Goal: Information Seeking & Learning: Check status

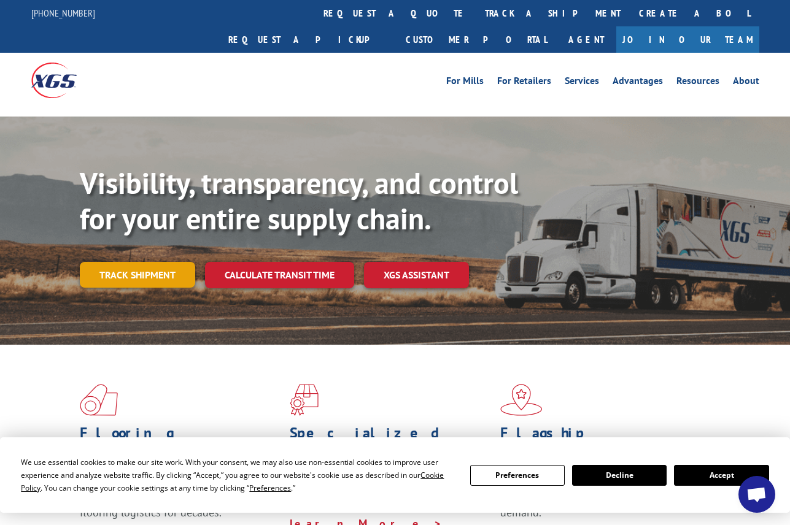
click at [135, 262] on link "Track shipment" at bounding box center [137, 275] width 115 height 26
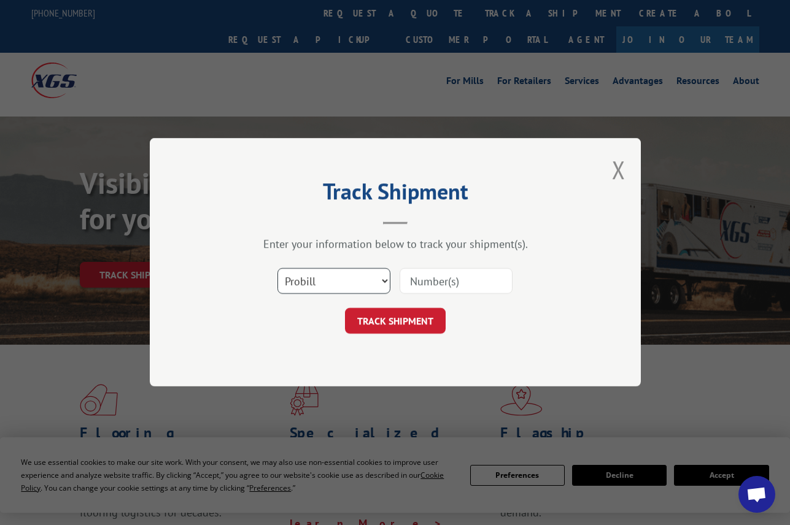
click at [328, 285] on select "Select category... Probill BOL PO" at bounding box center [333, 282] width 113 height 26
select select "po"
click at [277, 269] on select "Select category... Probill BOL PO" at bounding box center [333, 282] width 113 height 26
click at [420, 282] on input at bounding box center [455, 282] width 113 height 26
paste input "09534778"
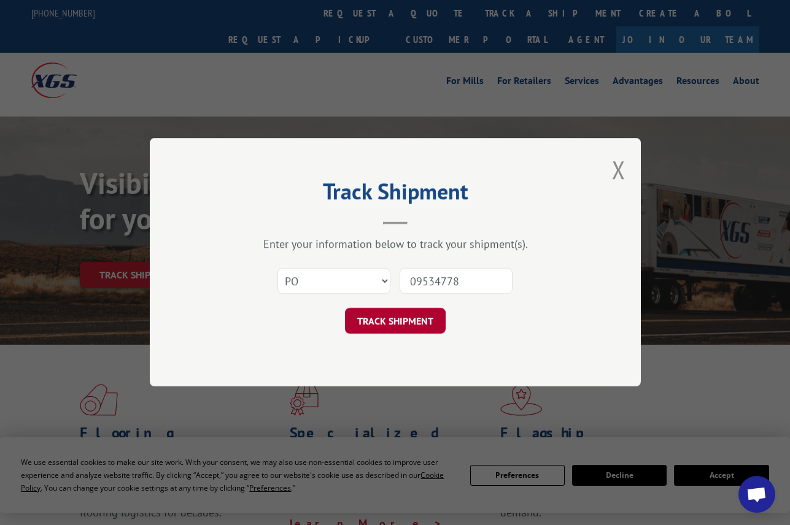
type input "09534778"
click at [378, 321] on button "TRACK SHIPMENT" at bounding box center [395, 322] width 101 height 26
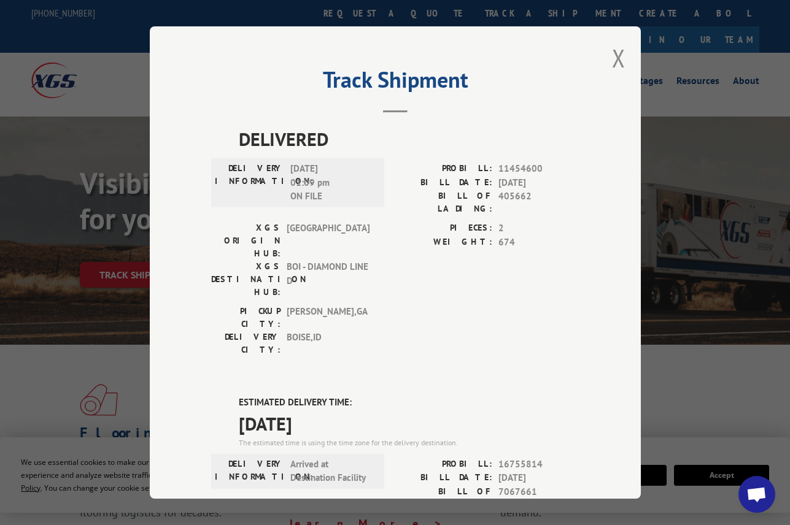
drag, startPoint x: 619, startPoint y: 53, endPoint x: 544, endPoint y: 0, distance: 91.6
click at [618, 53] on button "Close modal" at bounding box center [619, 58] width 14 height 33
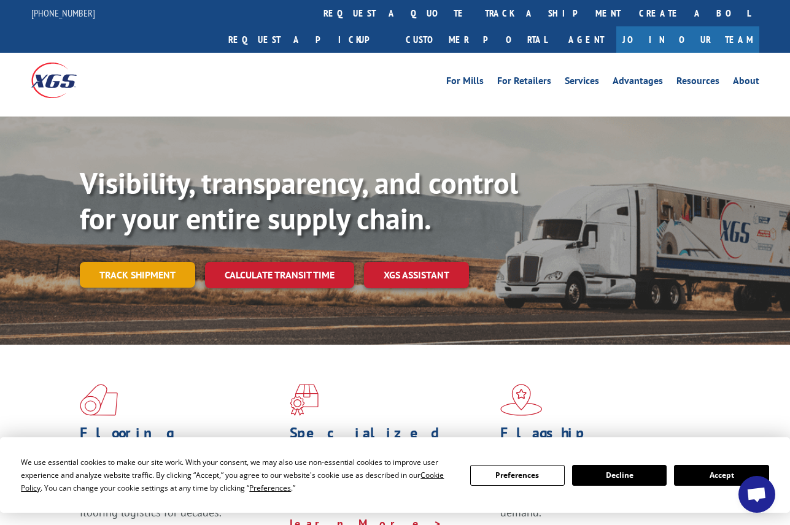
click at [137, 262] on link "Track shipment" at bounding box center [137, 275] width 115 height 26
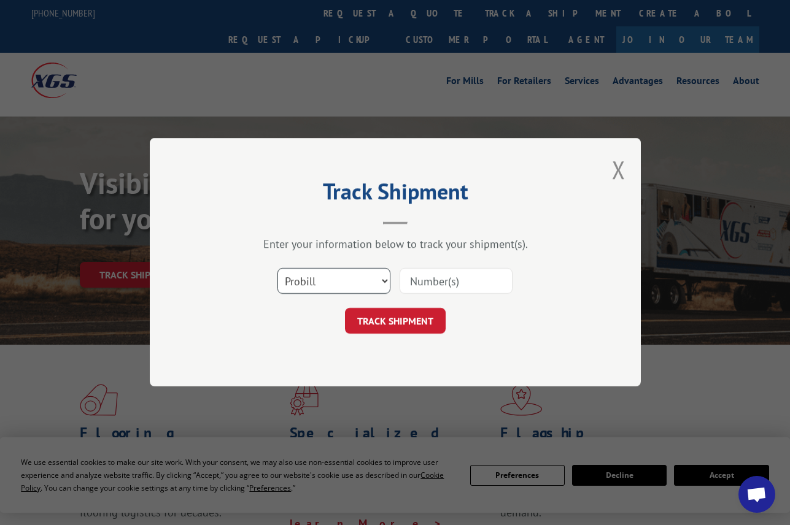
click at [305, 281] on select "Select category... Probill BOL PO" at bounding box center [333, 282] width 113 height 26
select select "po"
click at [277, 269] on select "Select category... Probill BOL PO" at bounding box center [333, 282] width 113 height 26
click at [428, 279] on input at bounding box center [455, 282] width 113 height 26
paste input "01533587"
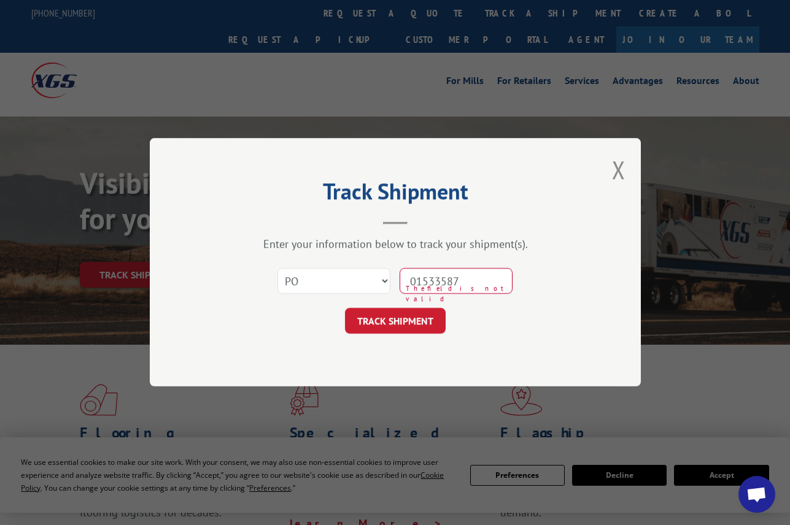
click at [431, 280] on input "01533587" at bounding box center [455, 282] width 113 height 26
type input "01533587"
click at [404, 326] on button "TRACK SHIPMENT" at bounding box center [395, 322] width 101 height 26
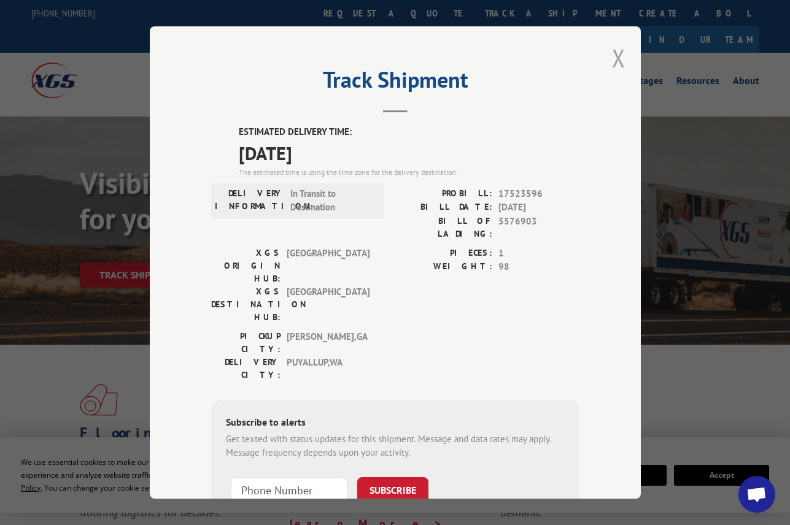
click at [612, 57] on button "Close modal" at bounding box center [619, 58] width 14 height 33
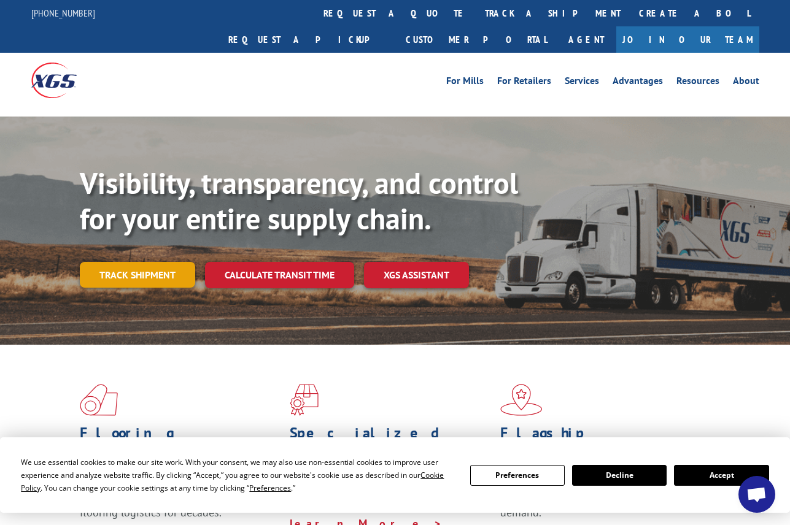
click at [169, 262] on link "Track shipment" at bounding box center [137, 275] width 115 height 26
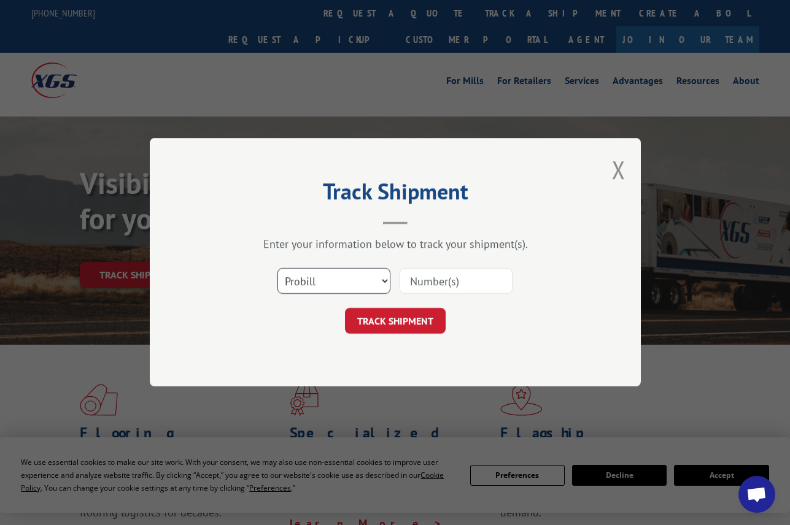
click at [311, 289] on select "Select category... Probill BOL PO" at bounding box center [333, 282] width 113 height 26
select select "po"
click at [277, 269] on select "Select category... Probill BOL PO" at bounding box center [333, 282] width 113 height 26
click at [414, 285] on input at bounding box center [455, 282] width 113 height 26
paste input "20523988"
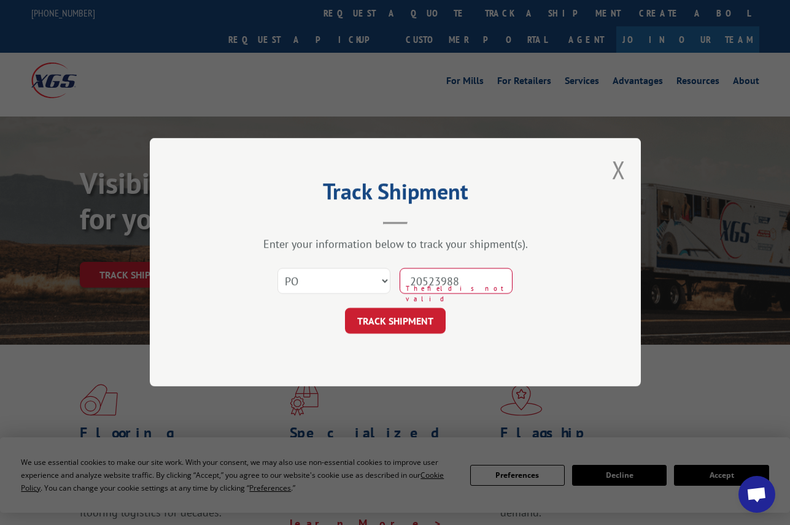
click at [435, 280] on input "20523988" at bounding box center [455, 282] width 113 height 26
type input "20523988"
click at [403, 326] on button "TRACK SHIPMENT" at bounding box center [395, 322] width 101 height 26
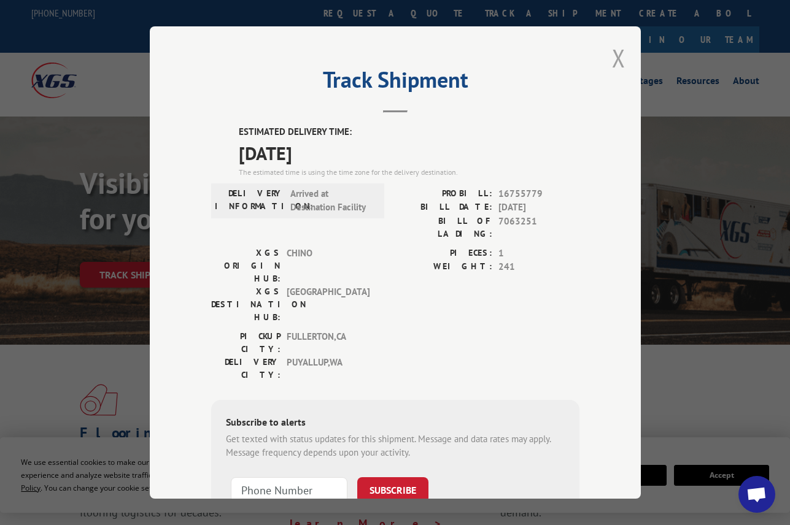
click at [617, 56] on button "Close modal" at bounding box center [619, 58] width 14 height 33
